Goal: Task Accomplishment & Management: Use online tool/utility

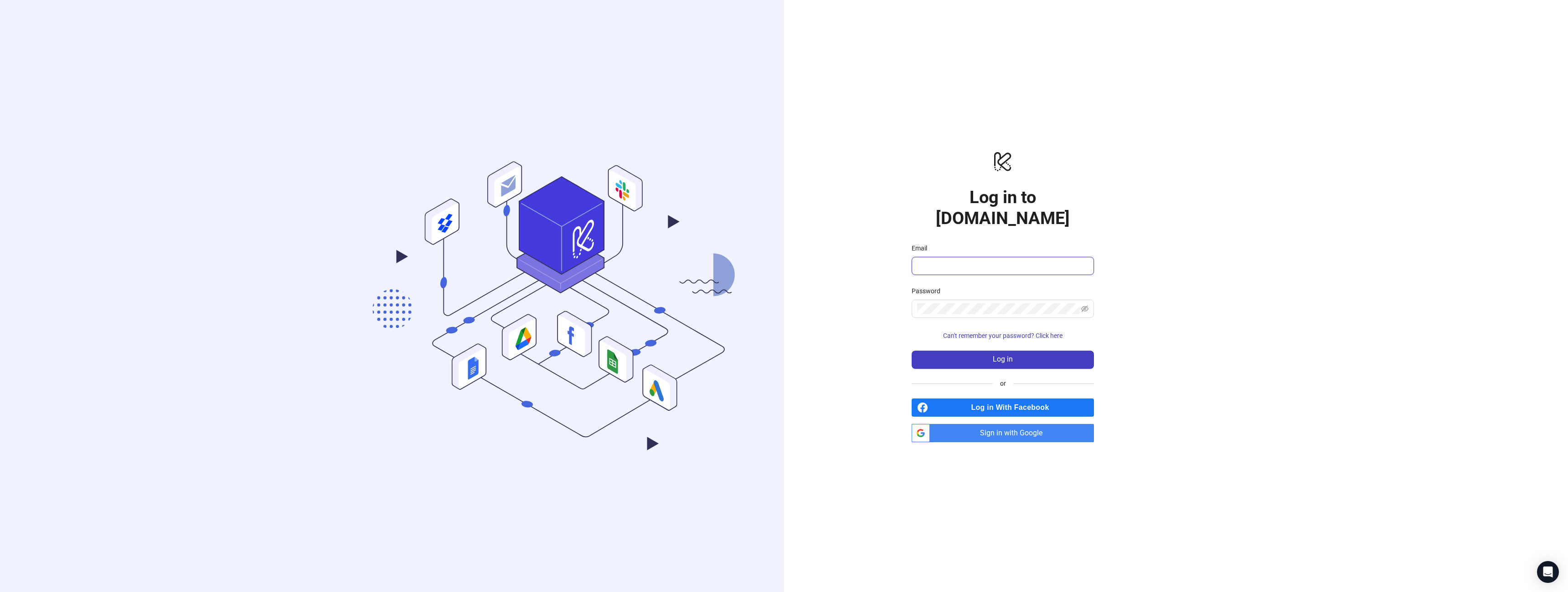
type input "**********"
click at [1021, 351] on button "Log in" at bounding box center [1002, 359] width 182 height 18
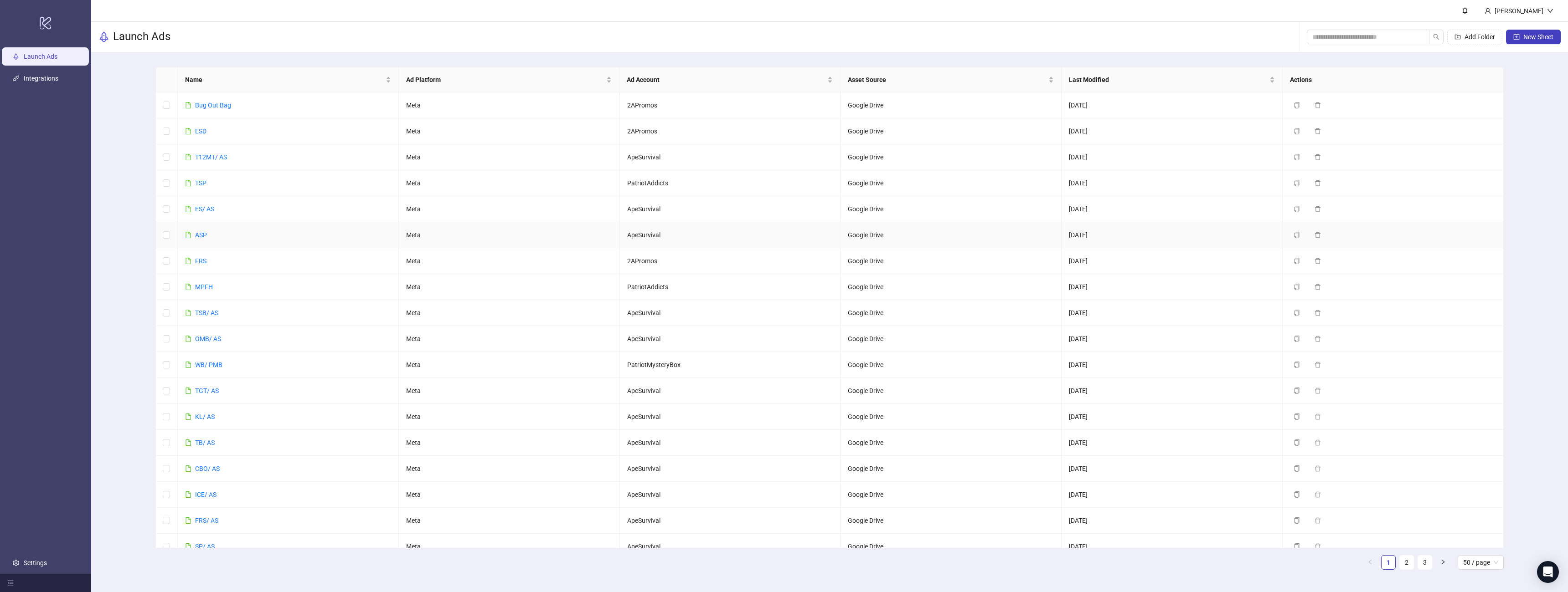
scroll to position [843, 0]
click at [207, 480] on link "TGOA" at bounding box center [203, 483] width 17 height 7
